Goal: Information Seeking & Learning: Learn about a topic

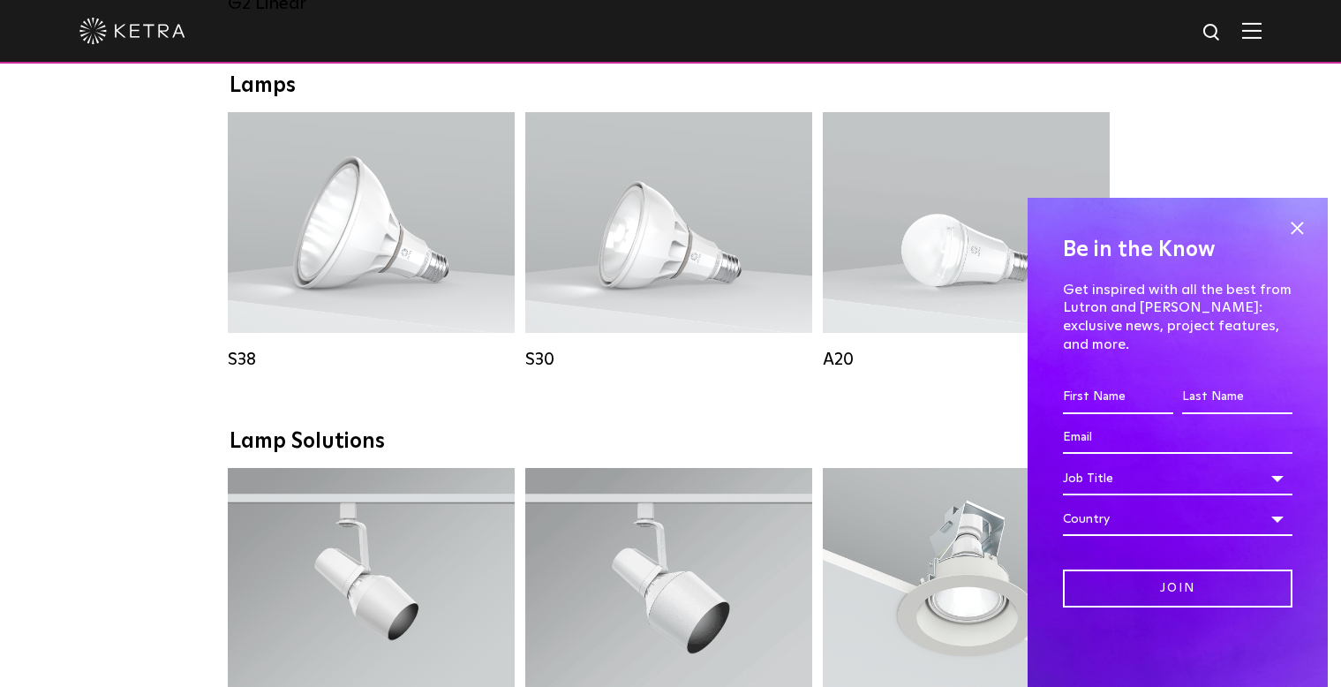
scroll to position [1149, 0]
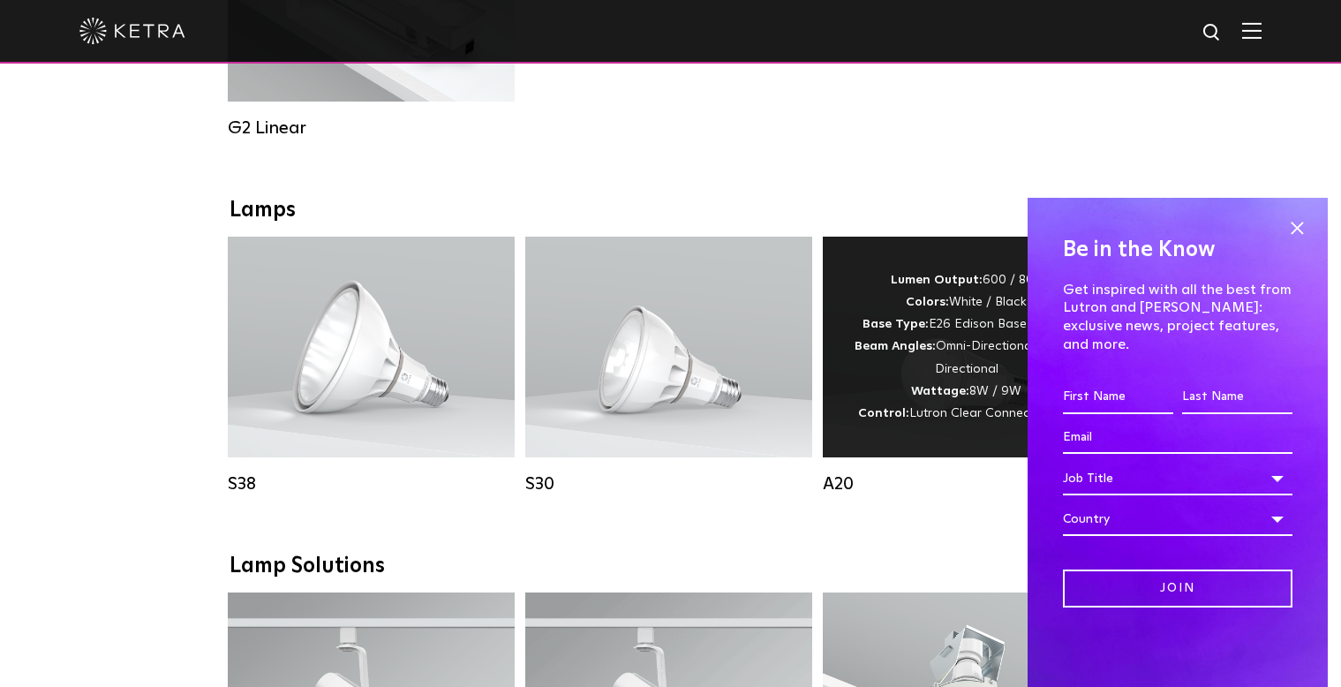
click at [881, 438] on div "Lumen Output: 600 / 800 Colors: White / Black Base Type: E26 Edison Base / GU24…" at bounding box center [966, 347] width 287 height 221
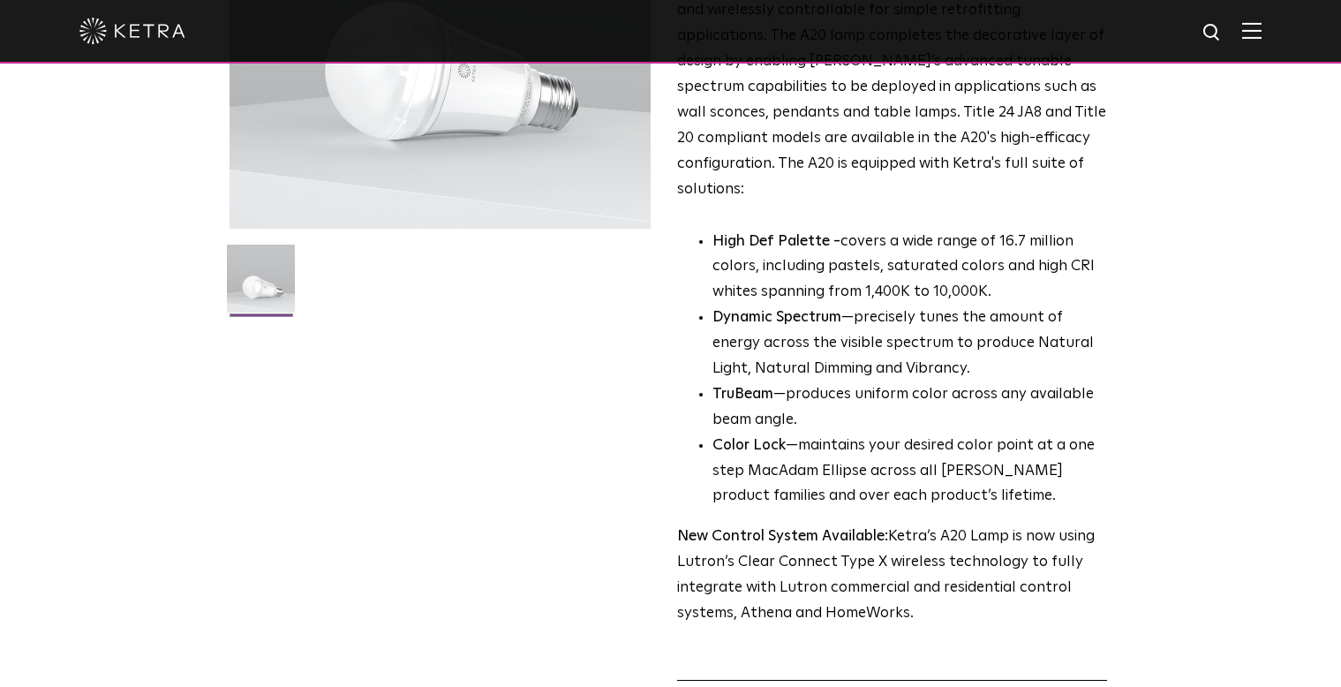
scroll to position [452, 0]
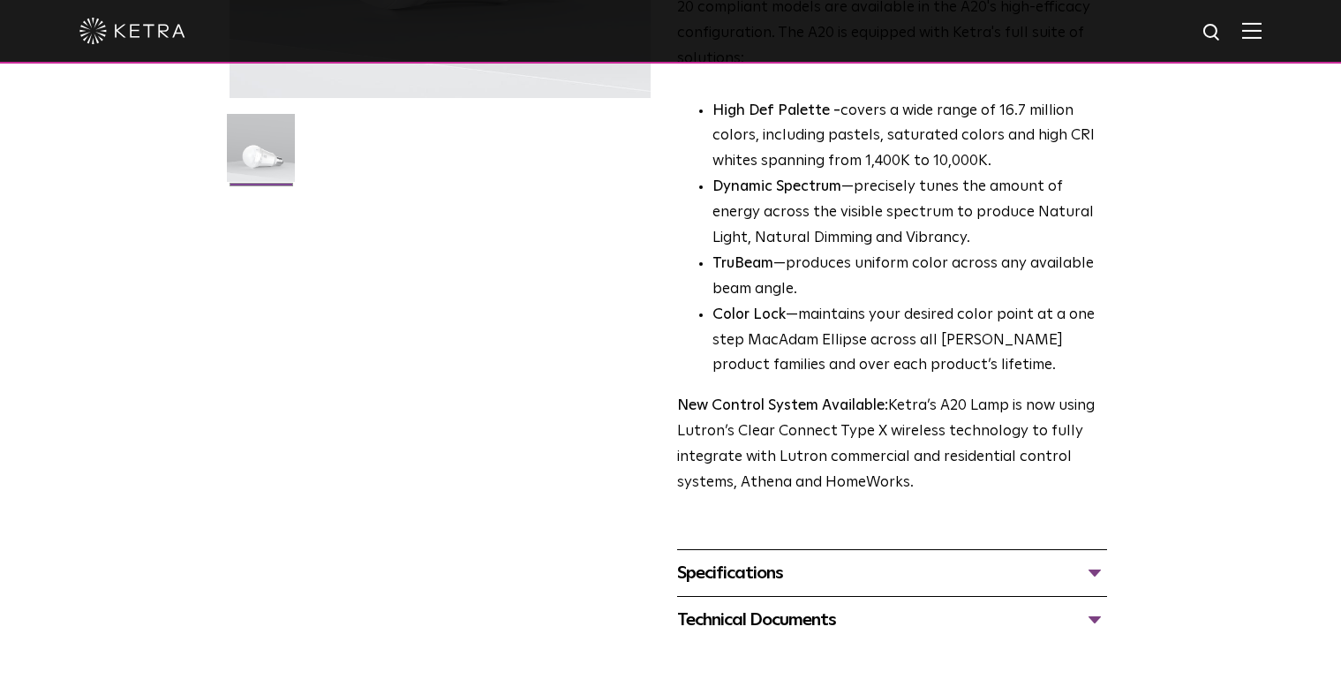
click at [1096, 559] on div "Specifications" at bounding box center [892, 573] width 430 height 28
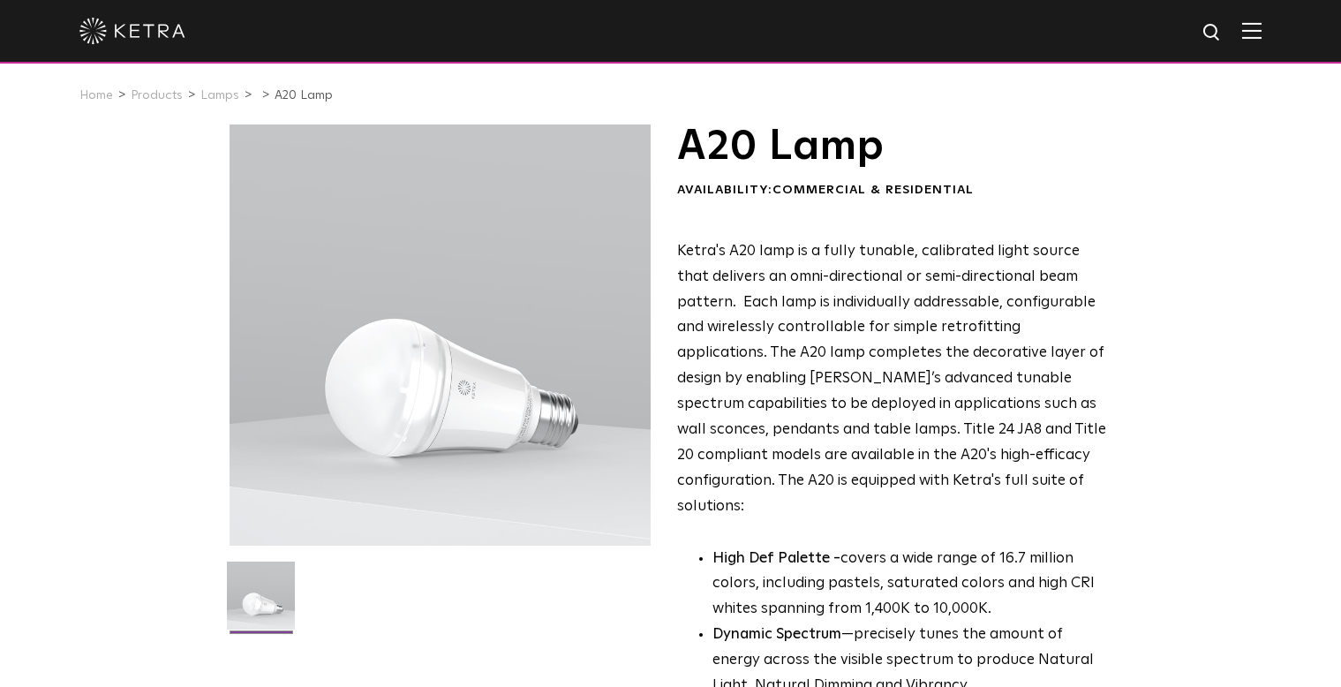
scroll to position [0, 0]
